Goal: Information Seeking & Learning: Stay updated

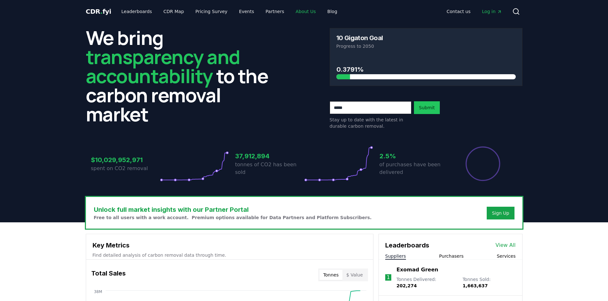
click at [306, 12] on link "About Us" at bounding box center [305, 11] width 30 height 11
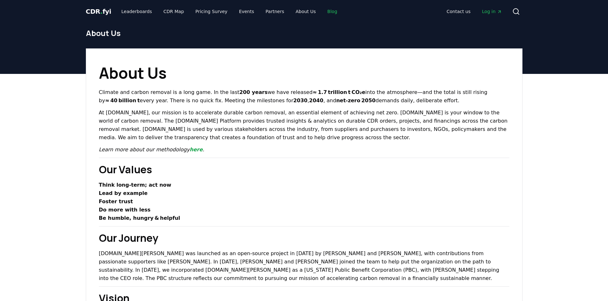
click at [322, 11] on link "Blog" at bounding box center [332, 11] width 20 height 11
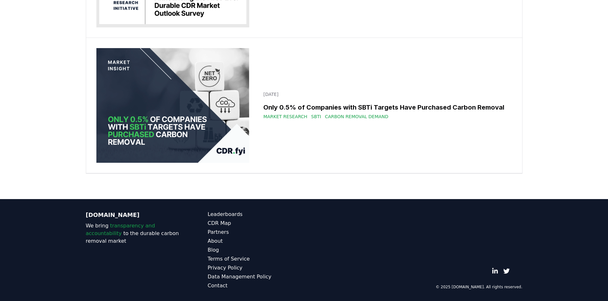
scroll to position [11913, 0]
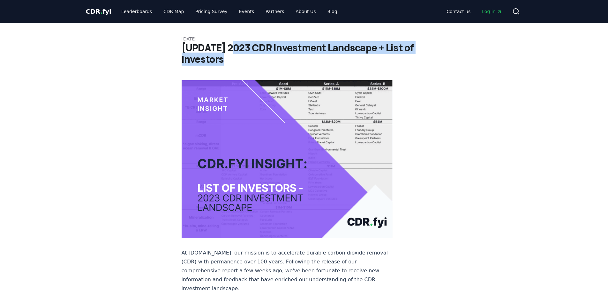
drag, startPoint x: 232, startPoint y: 50, endPoint x: 365, endPoint y: 59, distance: 133.3
click at [365, 59] on h1 "[UPDATE] 2023 CDR Investment Landscape + List of Investors" at bounding box center [303, 53] width 245 height 23
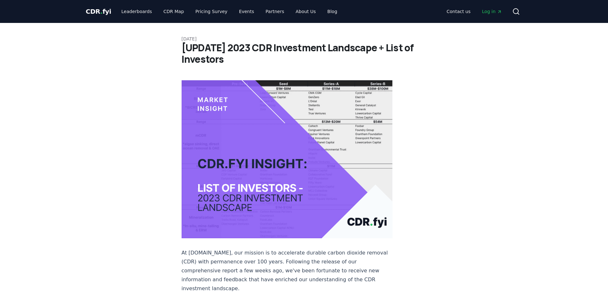
click at [332, 36] on p "January 29, 2024" at bounding box center [303, 39] width 245 height 6
drag, startPoint x: 269, startPoint y: 50, endPoint x: 374, endPoint y: 54, distance: 105.6
click at [374, 54] on h1 "[UPDATE] 2023 CDR Investment Landscape + List of Investors" at bounding box center [303, 53] width 245 height 23
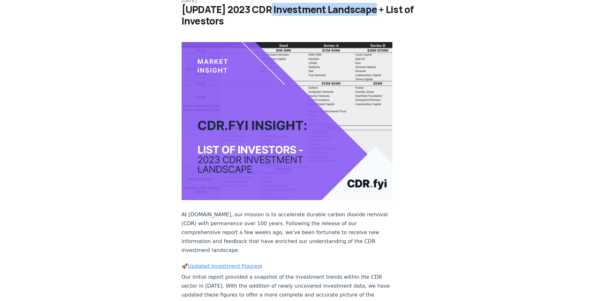
scroll to position [32, 0]
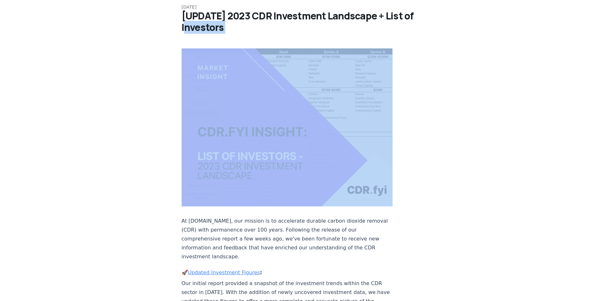
drag, startPoint x: 214, startPoint y: 35, endPoint x: 248, endPoint y: 42, distance: 34.8
click at [248, 42] on article "January 29, 2024 [UPDATE] 2023 CDR Investment Landscape + List of Investors At …" at bounding box center [303, 262] width 245 height 543
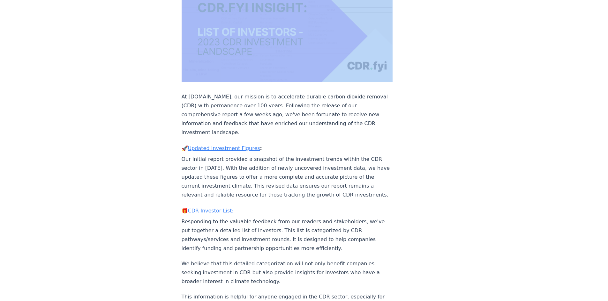
scroll to position [159, 0]
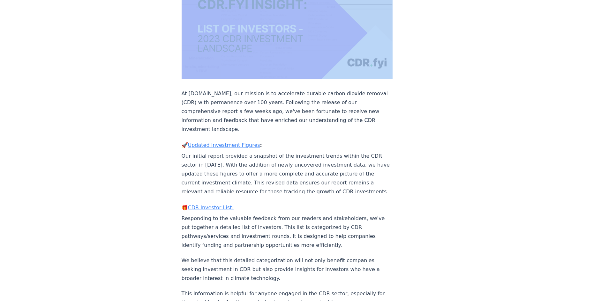
click at [215, 142] on link "Updated Investment Figures" at bounding box center [224, 145] width 72 height 6
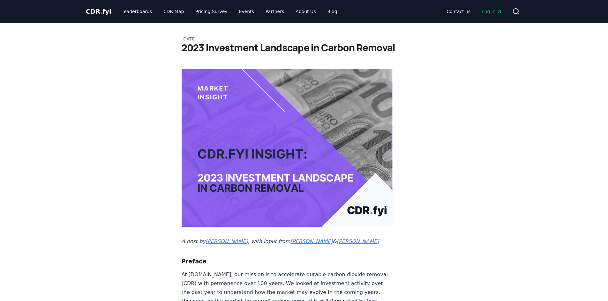
drag, startPoint x: 100, startPoint y: 97, endPoint x: 90, endPoint y: 82, distance: 18.1
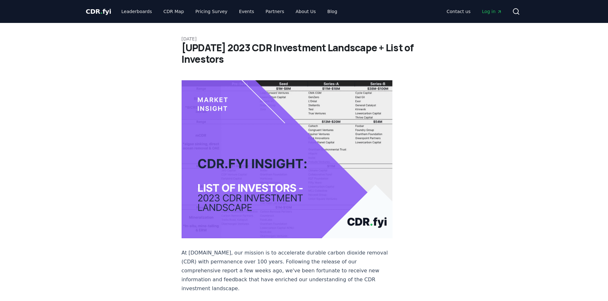
scroll to position [159, 0]
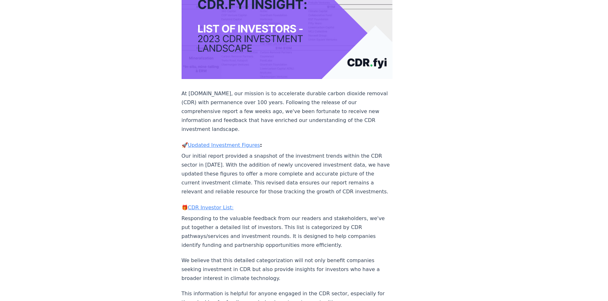
click at [203, 205] on link "CDR Investor List:" at bounding box center [211, 208] width 46 height 6
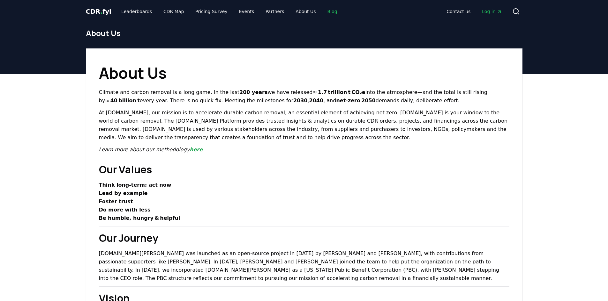
click at [322, 12] on link "Blog" at bounding box center [332, 11] width 20 height 11
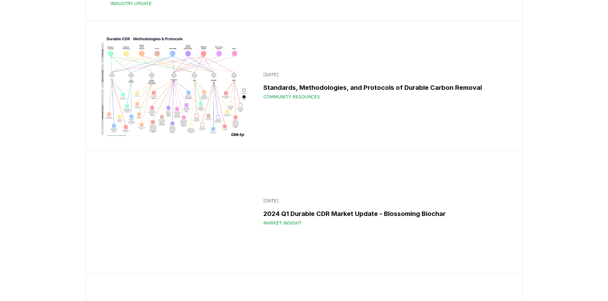
scroll to position [8007, 0]
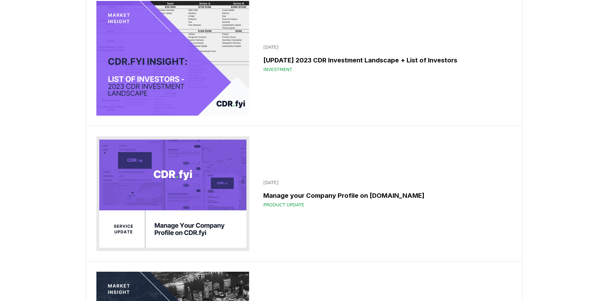
scroll to position [8996, 0]
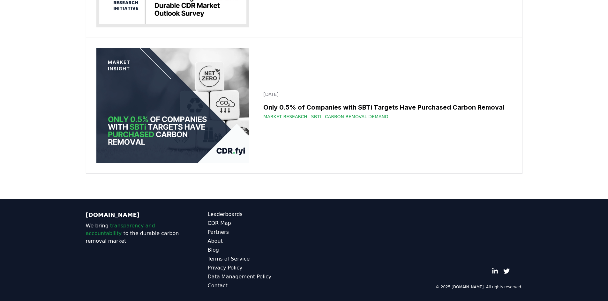
scroll to position [10718, 0]
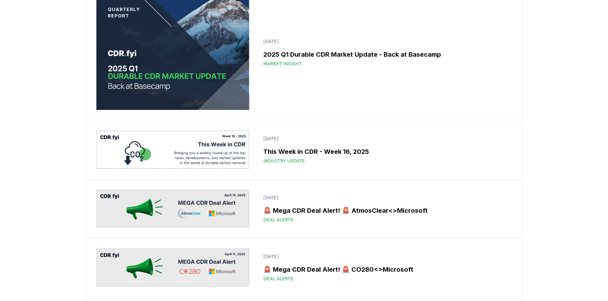
scroll to position [3110, 0]
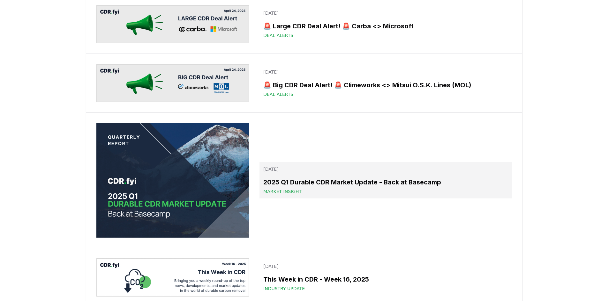
click at [325, 181] on h3 "2025 Q1 Durable CDR Market Update - Back at Basecamp" at bounding box center [385, 183] width 244 height 10
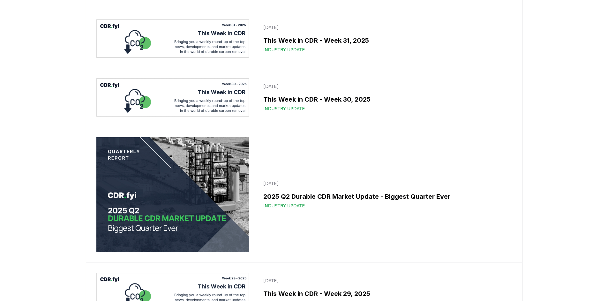
scroll to position [1030, 0]
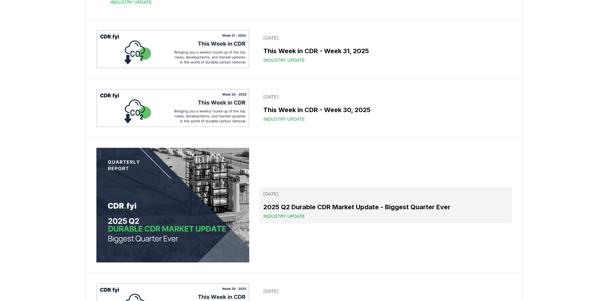
click at [326, 203] on h3 "2025 Q2 Durable CDR Market Update - Biggest Quarter Ever" at bounding box center [385, 208] width 244 height 10
